Goal: Navigation & Orientation: Find specific page/section

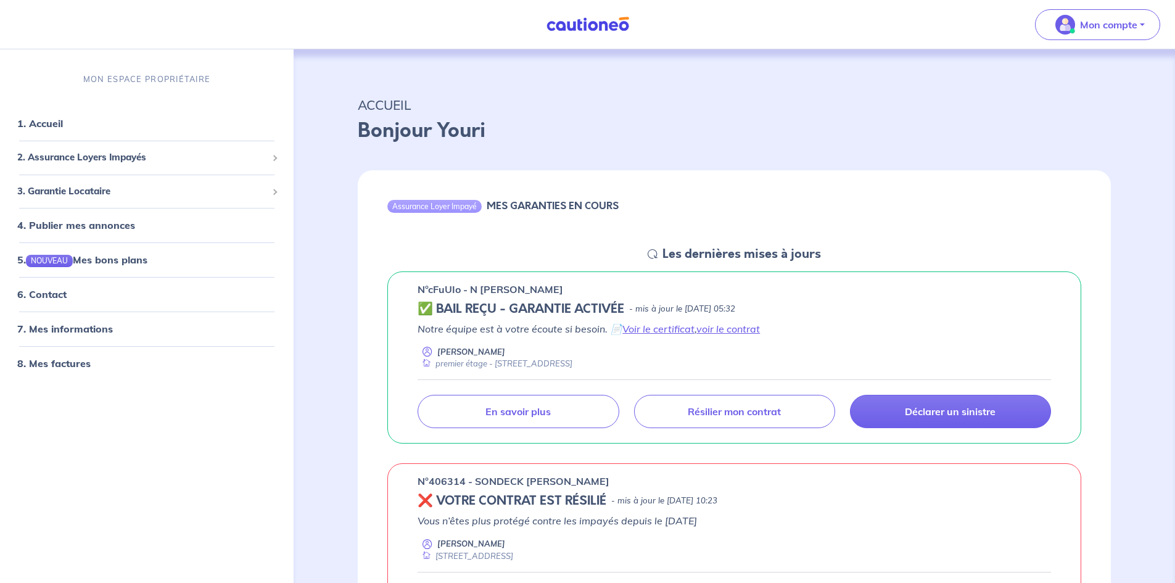
drag, startPoint x: 693, startPoint y: 302, endPoint x: 696, endPoint y: 315, distance: 12.7
click at [696, 315] on p "- mis à jour le [DATE] 05:32" at bounding box center [682, 309] width 106 height 12
click at [677, 326] on link "Voir le certificat" at bounding box center [659, 329] width 72 height 12
click at [719, 329] on link "voir le contrat" at bounding box center [729, 329] width 64 height 12
click at [682, 331] on link "Voir le certificat" at bounding box center [659, 329] width 72 height 12
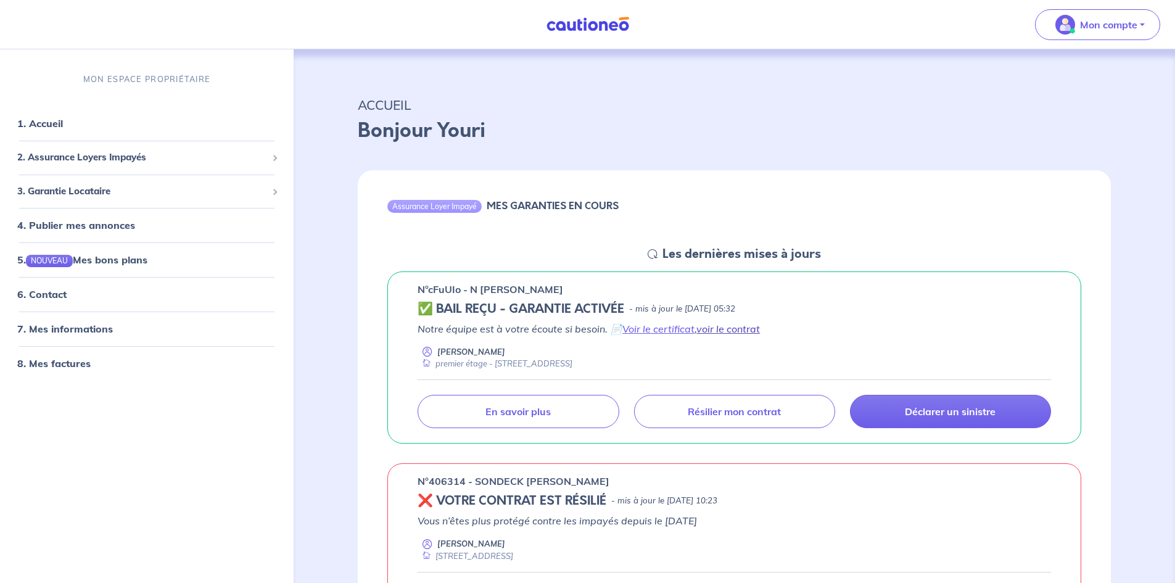
click at [758, 328] on link "voir le contrat" at bounding box center [729, 329] width 64 height 12
click at [914, 398] on link "Déclarer un sinistre" at bounding box center [950, 411] width 201 height 33
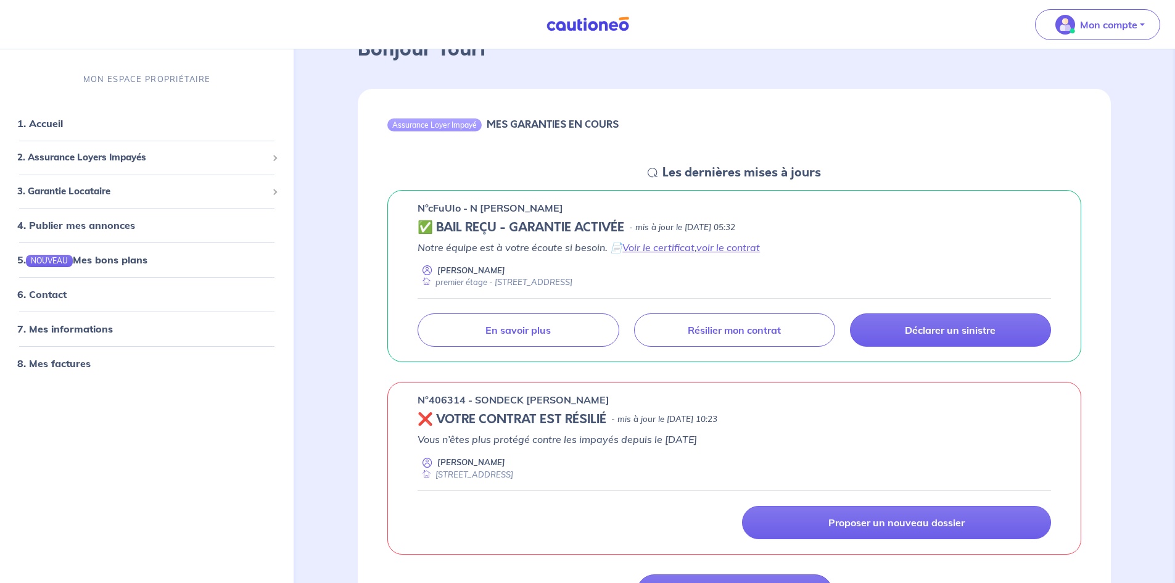
scroll to position [185, 0]
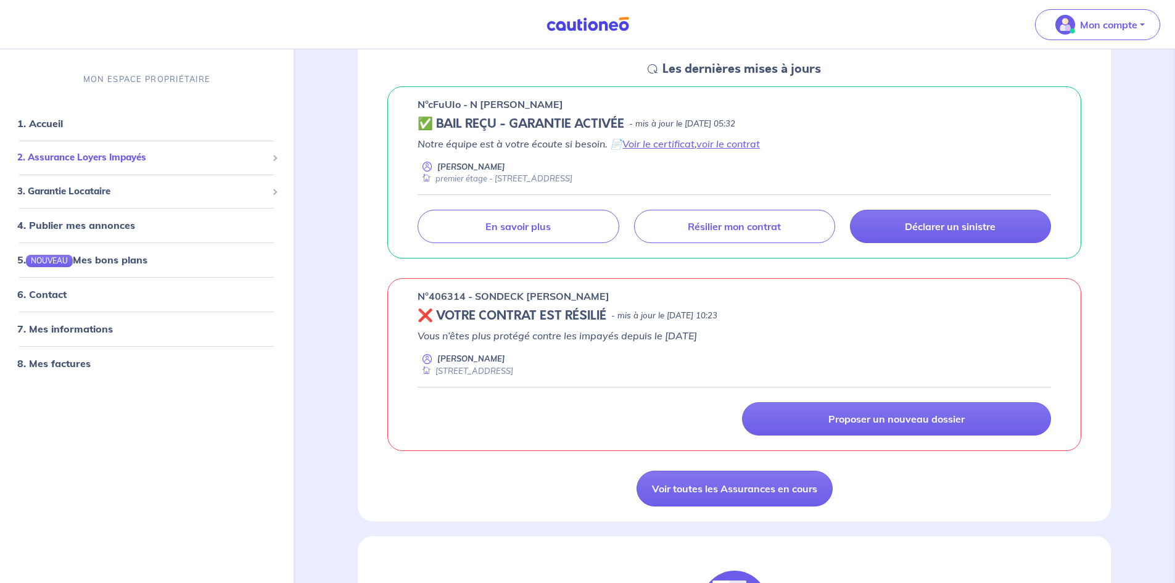
click at [138, 154] on span "2. Assurance Loyers Impayés" at bounding box center [142, 158] width 250 height 14
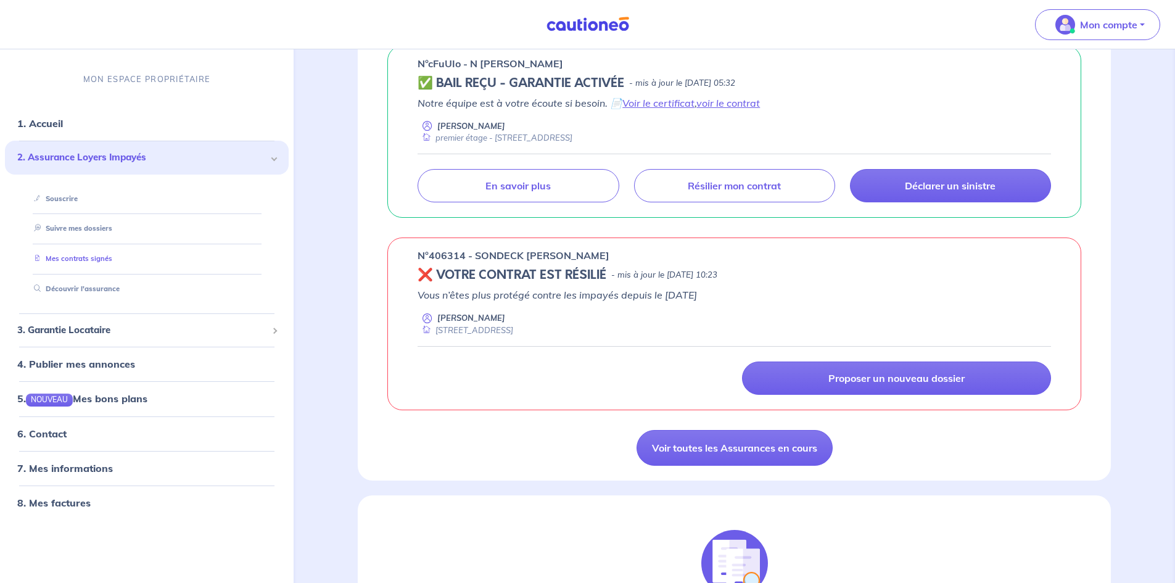
scroll to position [247, 0]
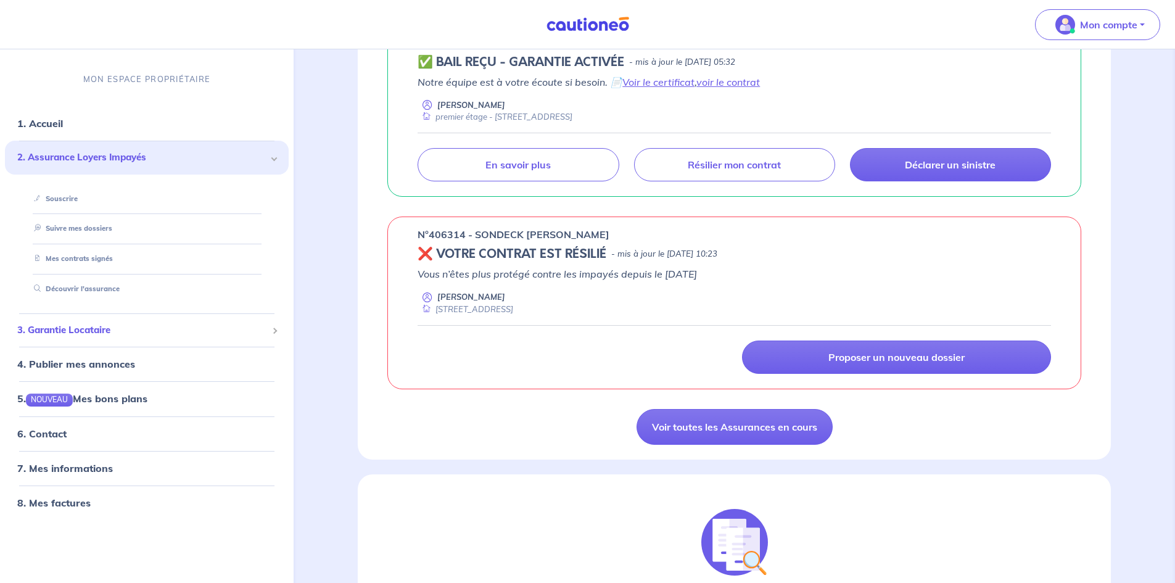
click at [88, 332] on span "3. Garantie Locataire" at bounding box center [142, 330] width 250 height 14
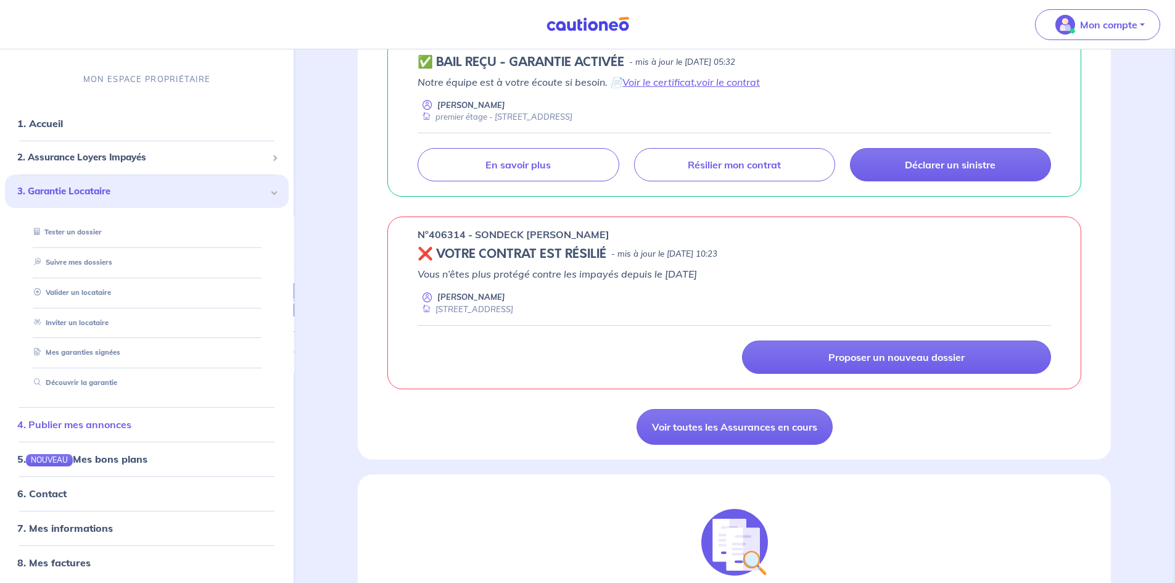
click at [131, 422] on link "4. Publier mes annonces" at bounding box center [74, 424] width 114 height 12
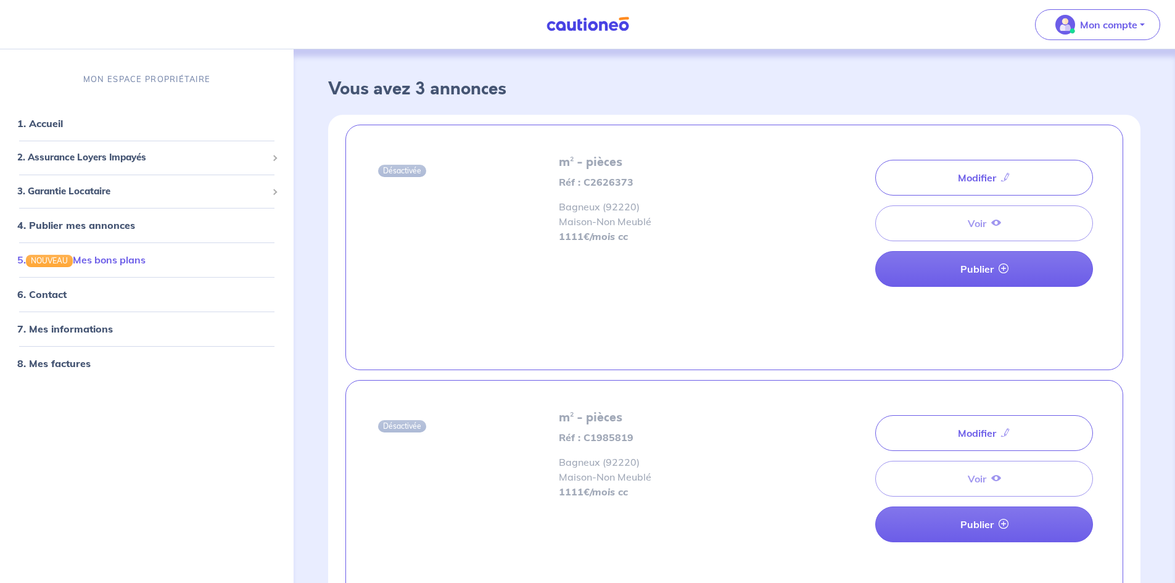
click at [117, 263] on link "5. NOUVEAU Mes bons plans" at bounding box center [81, 260] width 128 height 12
click at [62, 128] on link "1. Accueil" at bounding box center [39, 123] width 45 height 12
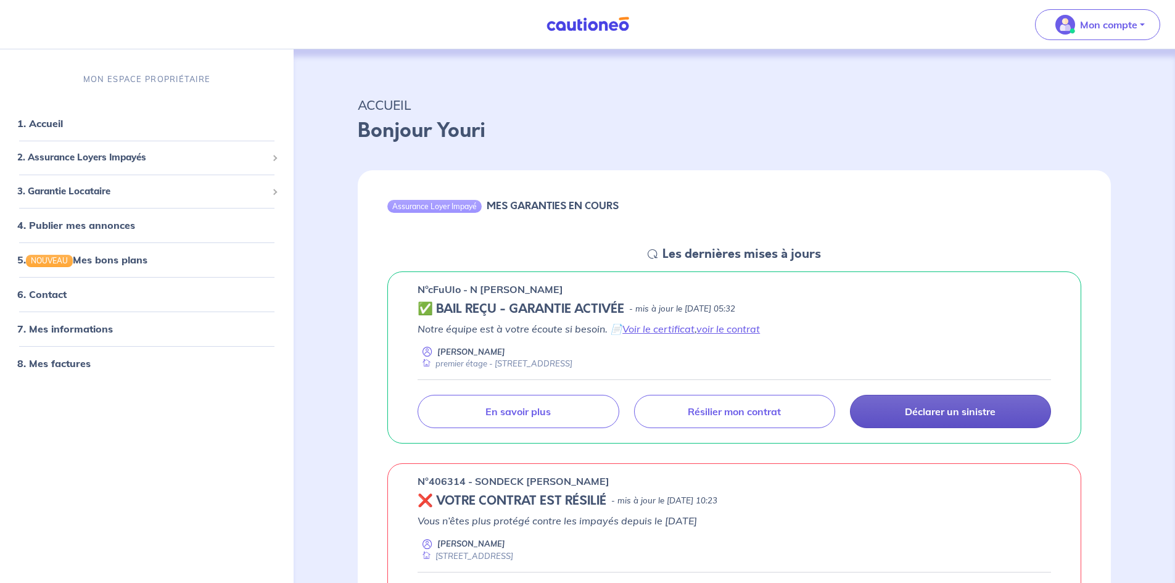
click at [954, 413] on p "Déclarer un sinistre" at bounding box center [950, 411] width 91 height 12
